Goal: Task Accomplishment & Management: Use online tool/utility

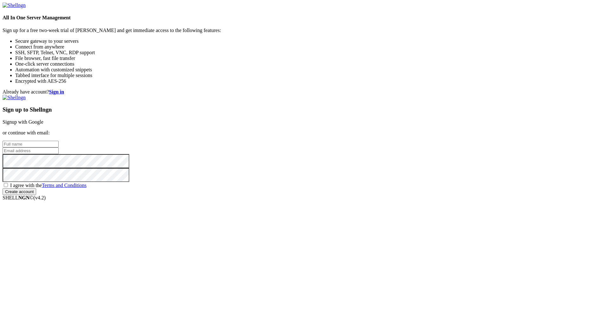
click at [43, 119] on link "Signup with Google" at bounding box center [23, 121] width 41 height 5
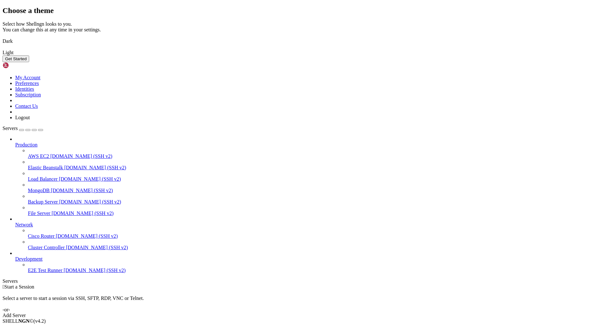
click at [29, 62] on button "Get Started" at bounding box center [16, 58] width 27 height 7
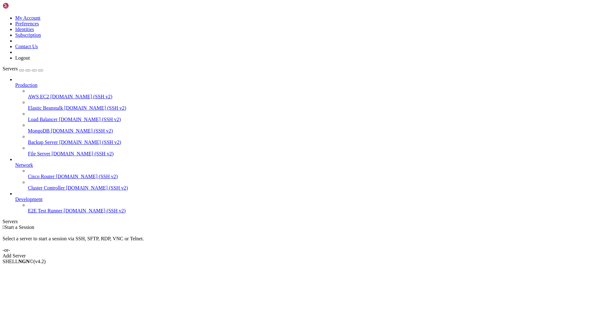
click at [330, 253] on link "Add Server" at bounding box center [303, 256] width 601 height 6
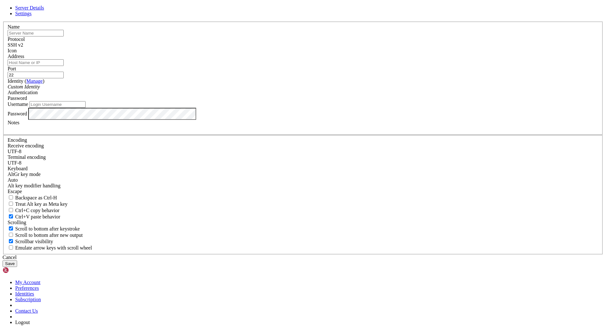
click at [64, 36] on input "text" at bounding box center [36, 33] width 56 height 7
paste input "[TECHNICAL_ID]"
type input "[TECHNICAL_ID]"
click at [32, 16] on span "Settings" at bounding box center [23, 13] width 16 height 5
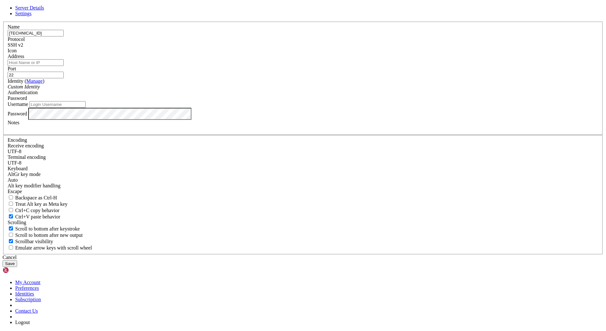
click at [44, 10] on span "Server Details" at bounding box center [29, 7] width 29 height 5
click at [64, 66] on input "Address" at bounding box center [36, 62] width 56 height 7
drag, startPoint x: 271, startPoint y: 105, endPoint x: 198, endPoint y: 105, distance: 72.9
click at [198, 105] on div "Server Details Settings Name [TECHNICAL_ID] Protocol SSH v2 Icon" at bounding box center [303, 136] width 601 height 262
click at [64, 66] on input "Address" at bounding box center [36, 62] width 56 height 7
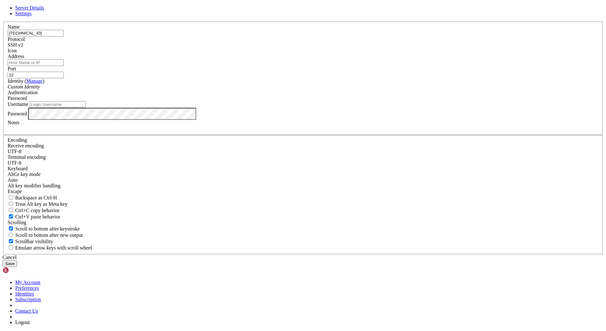
paste input "[TECHNICAL_ID]"
type input "[TECHNICAL_ID]"
drag, startPoint x: 272, startPoint y: 107, endPoint x: 99, endPoint y: 103, distance: 173.0
click at [104, 106] on div "Server Details Settings Name [TECHNICAL_ID] Protocol SSH v2 Icon" at bounding box center [303, 136] width 601 height 262
type input "Magic"
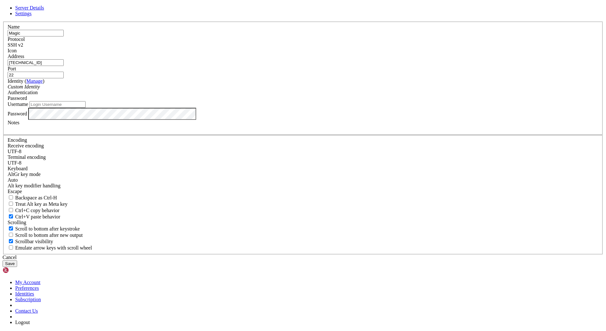
click at [86, 108] on input "Username" at bounding box center [57, 104] width 56 height 7
type input "pi"
click at [17, 260] on button "Save" at bounding box center [10, 263] width 15 height 7
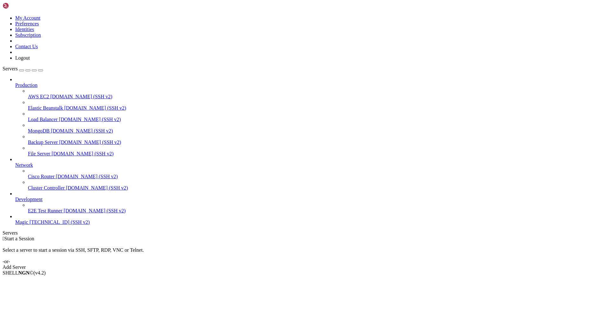
click at [28, 225] on span "Magic" at bounding box center [21, 221] width 13 height 5
